Goal: Task Accomplishment & Management: Manage account settings

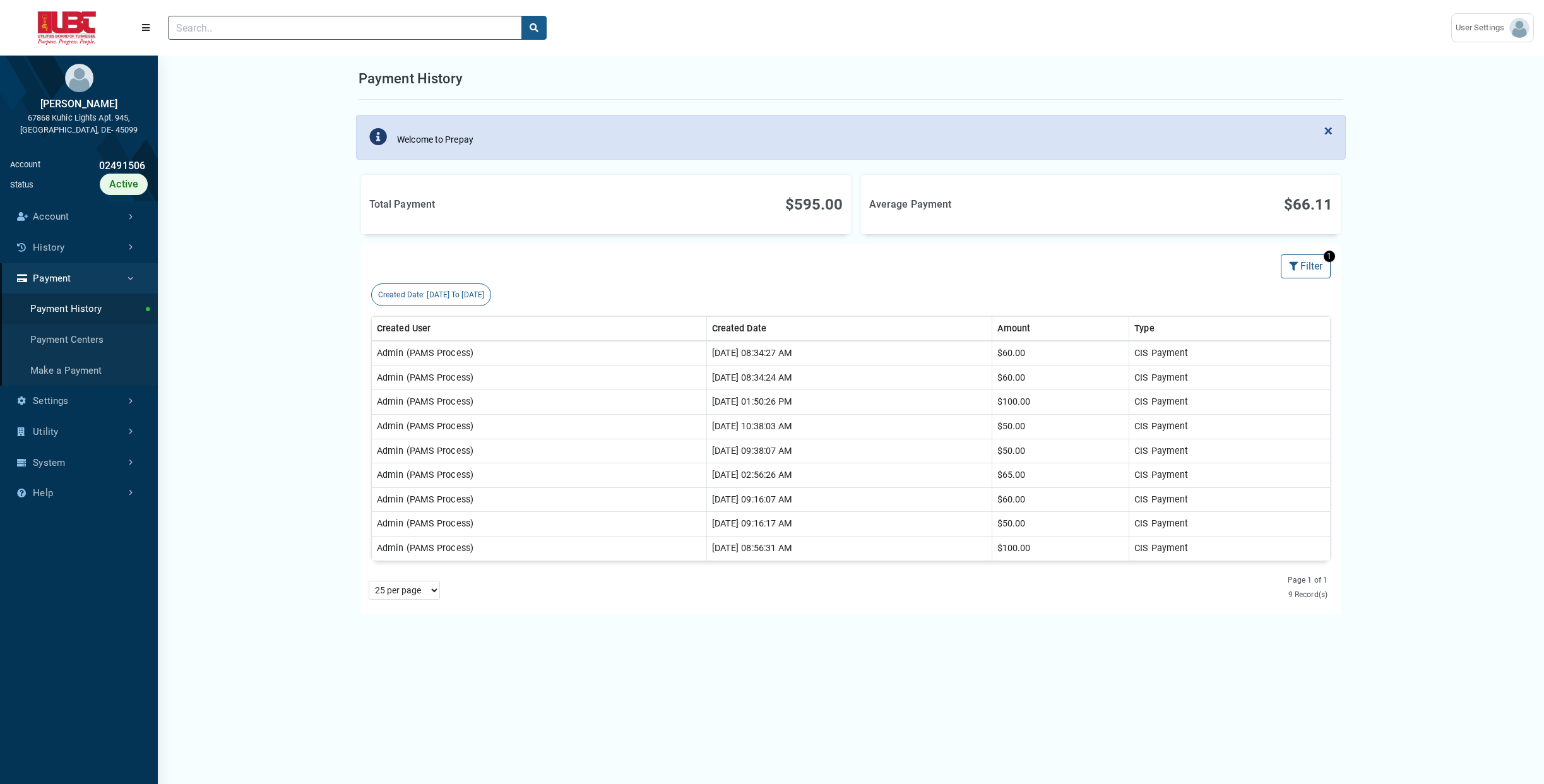
select select "25 per page"
click at [89, 216] on link "Account" at bounding box center [79, 217] width 158 height 31
click at [62, 405] on link "History" at bounding box center [79, 401] width 158 height 31
click at [66, 283] on link "Transaction History" at bounding box center [79, 279] width 158 height 31
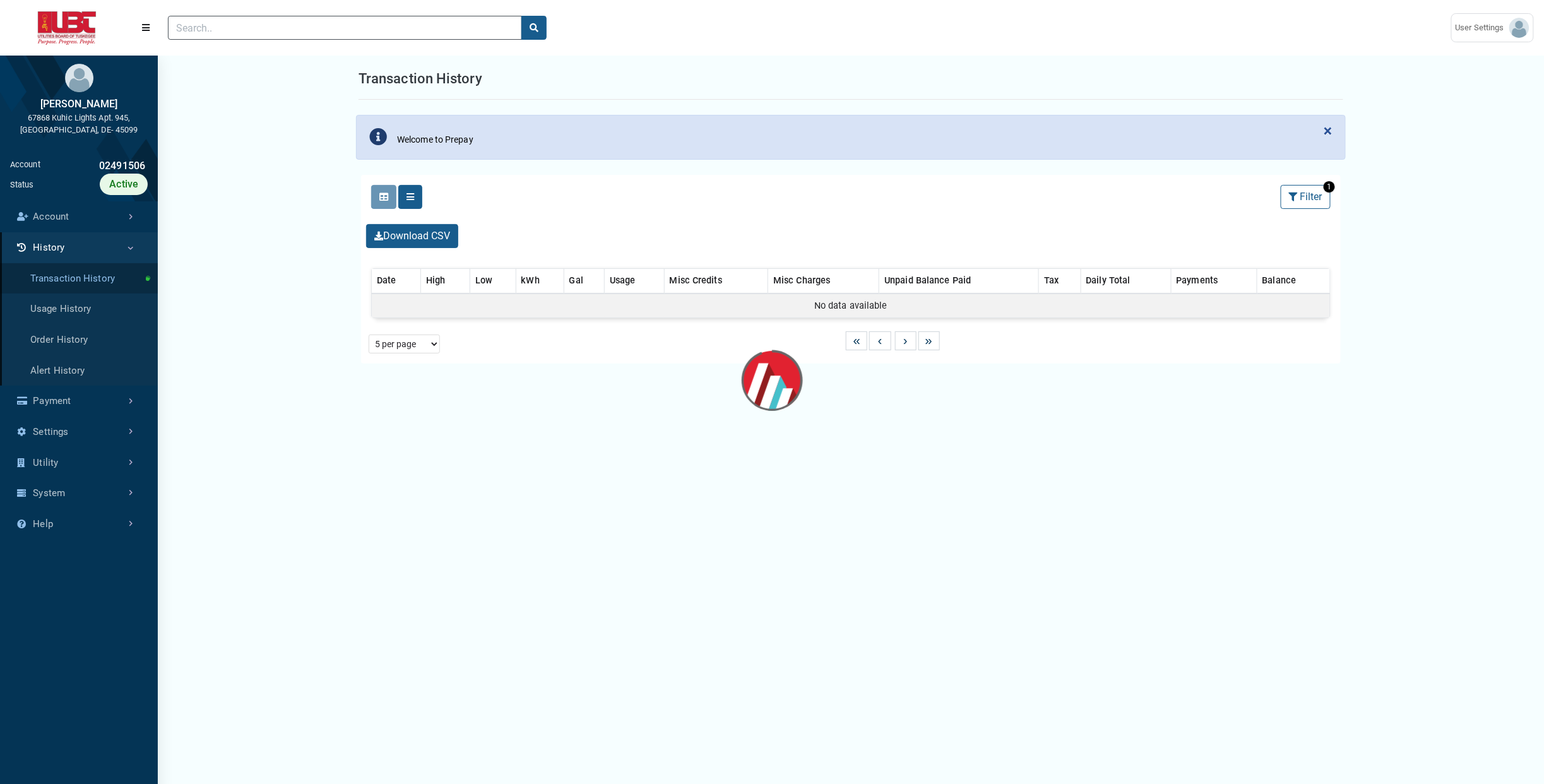
select select "25 per page"
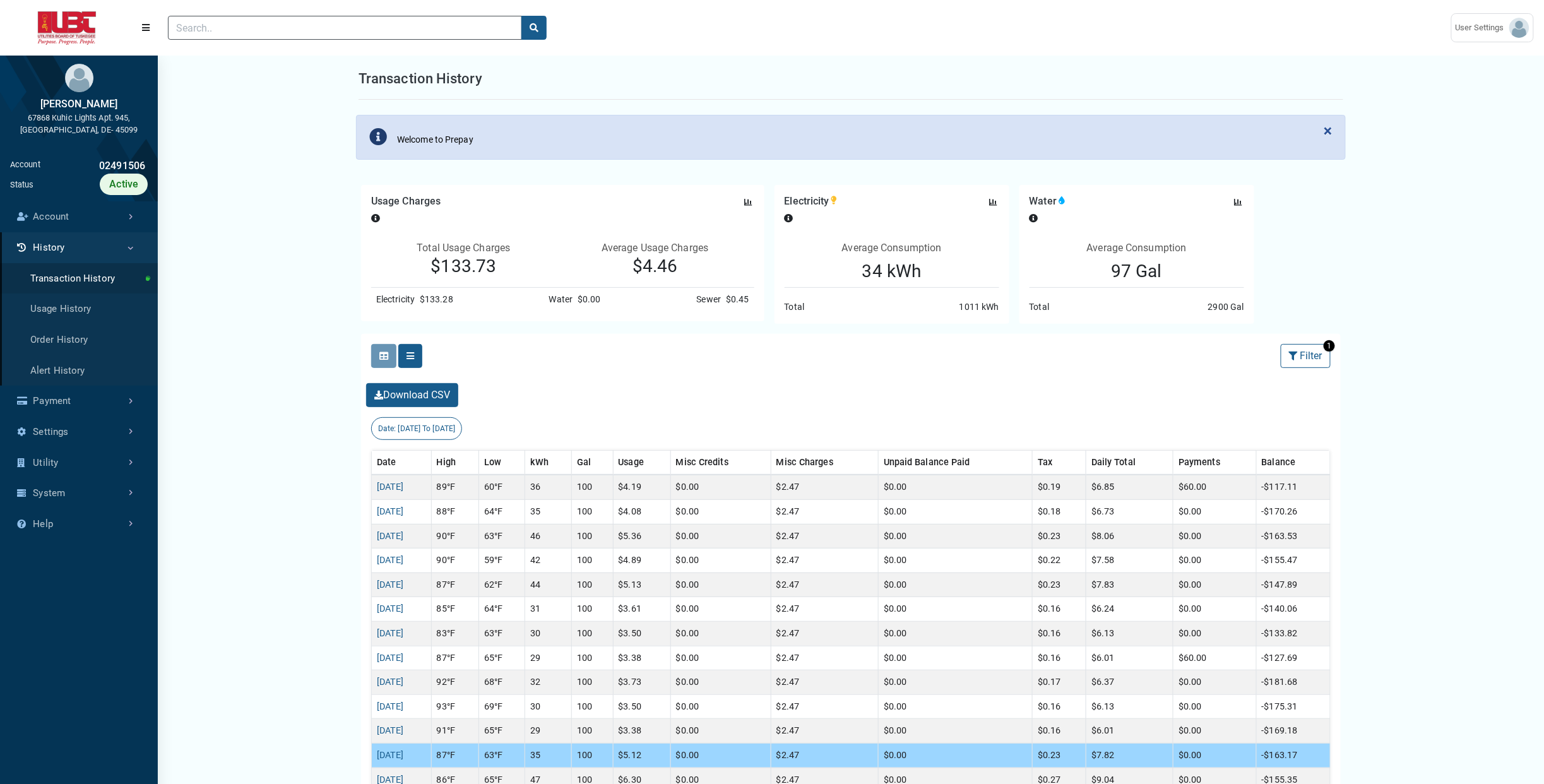
scroll to position [6, 1]
